Goal: Information Seeking & Learning: Learn about a topic

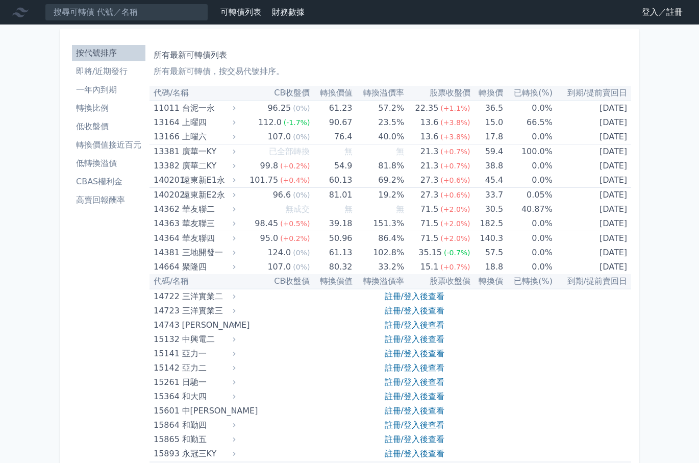
click at [440, 325] on link "註冊/登入後查看" at bounding box center [415, 325] width 60 height 10
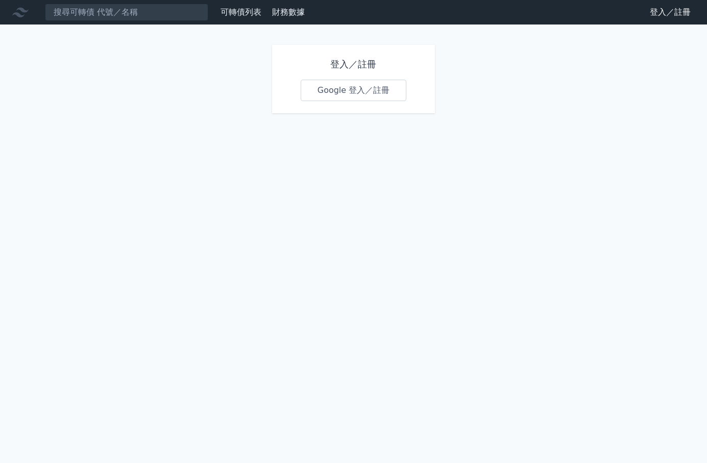
click at [374, 96] on link "Google 登入／註冊" at bounding box center [353, 90] width 106 height 21
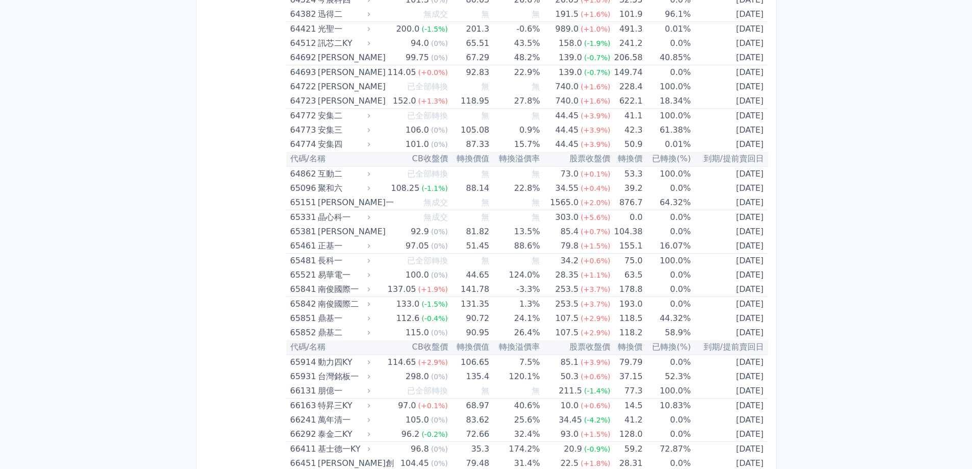
scroll to position [5976, 0]
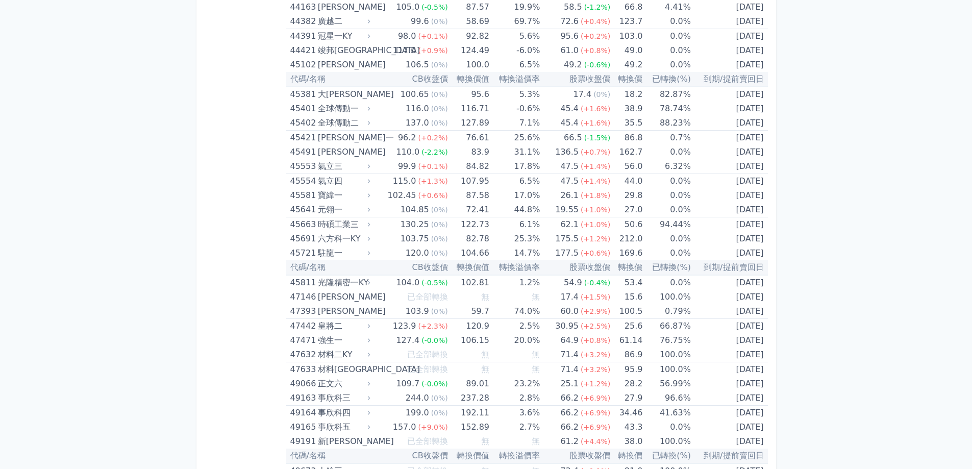
drag, startPoint x: 116, startPoint y: 31, endPoint x: 96, endPoint y: -62, distance: 95.1
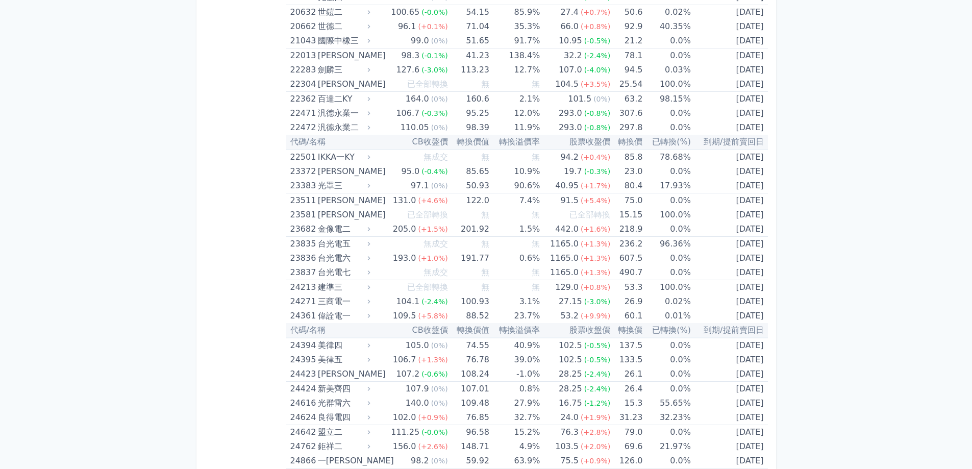
scroll to position [867, 0]
